Goal: Task Accomplishment & Management: Manage account settings

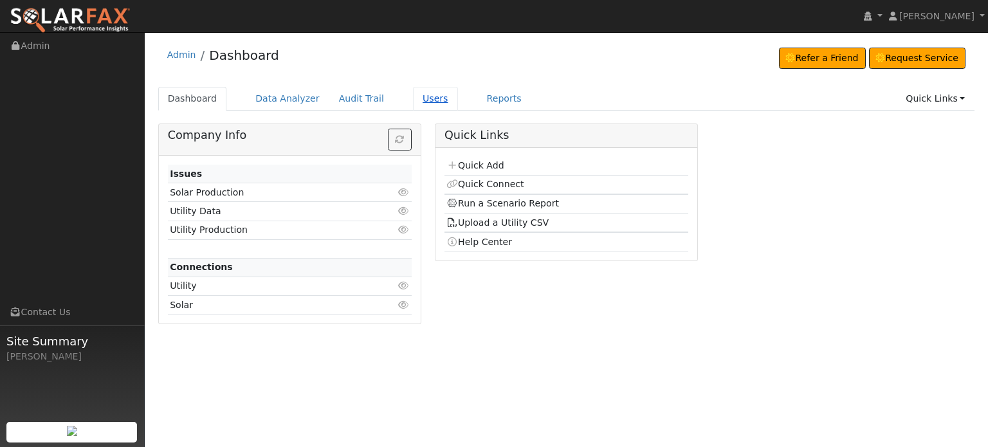
click at [413, 97] on link "Users" at bounding box center [435, 99] width 45 height 24
click at [419, 98] on link "Users" at bounding box center [435, 99] width 45 height 24
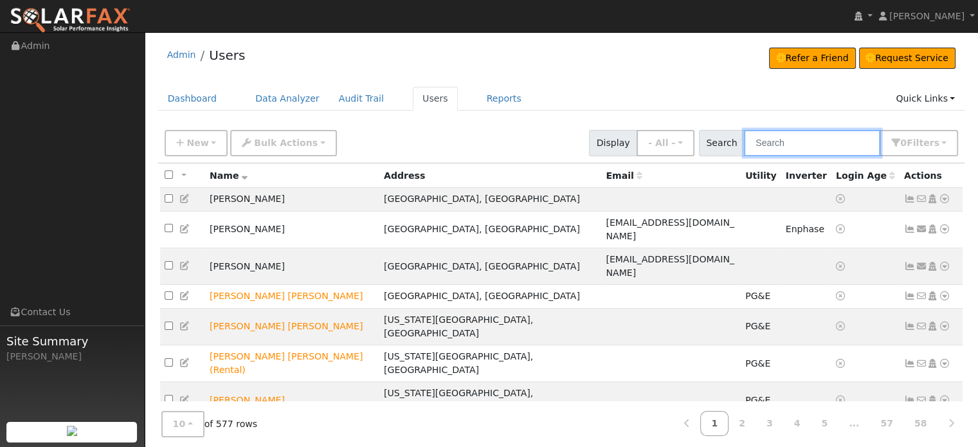
click at [773, 143] on input "text" at bounding box center [812, 143] width 136 height 26
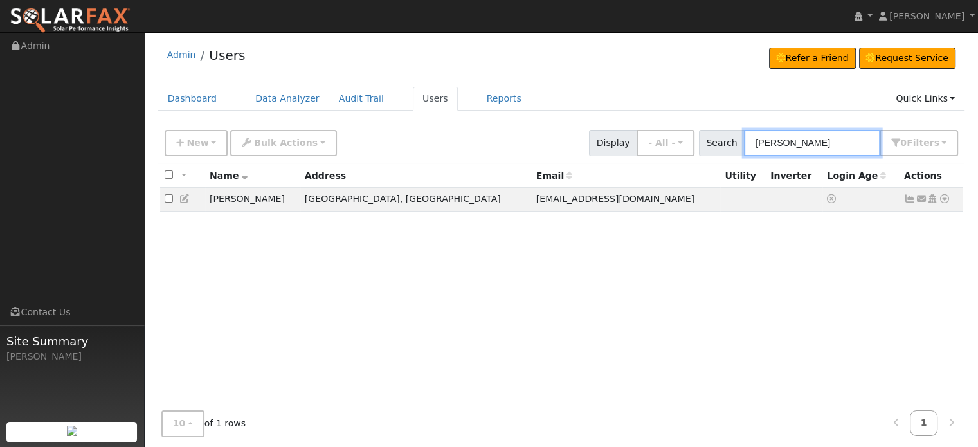
drag, startPoint x: 834, startPoint y: 138, endPoint x: 557, endPoint y: 136, distance: 277.3
click at [557, 136] on div "New Add User Quick Add Quick Connect Quick Convert Lead Bulk Actions Send Email…" at bounding box center [561, 140] width 799 height 31
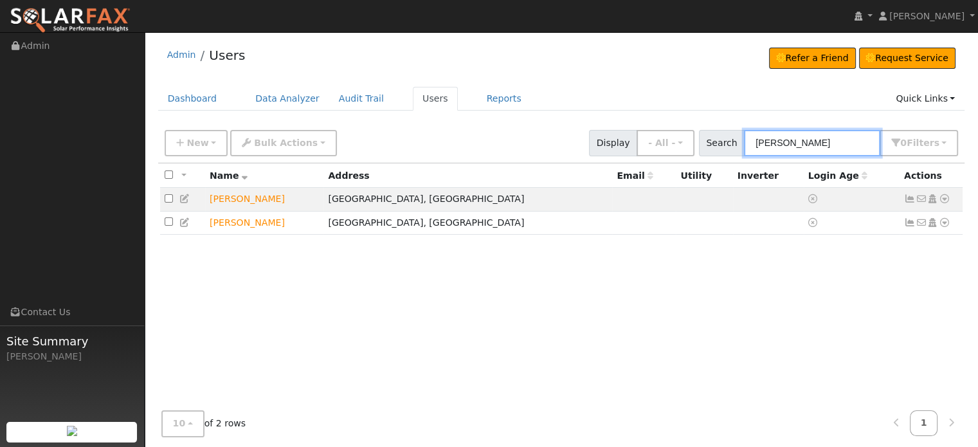
type input "lisa"
click at [641, 295] on div "All None All on page None on page Name Address Email Utility Inverter Login Age…" at bounding box center [561, 297] width 807 height 268
click at [195, 99] on link "Dashboard" at bounding box center [192, 99] width 69 height 24
